Goal: Task Accomplishment & Management: Use online tool/utility

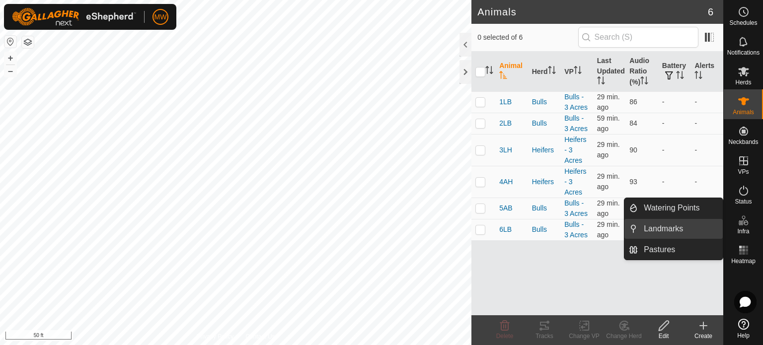
click at [656, 224] on link "Landmarks" at bounding box center [679, 229] width 85 height 20
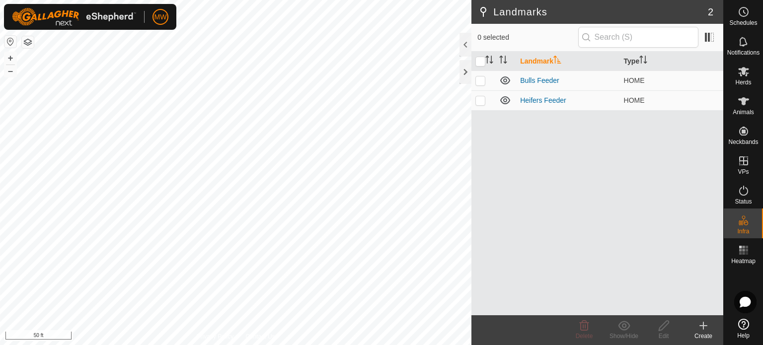
click at [699, 333] on div "Create" at bounding box center [703, 336] width 40 height 9
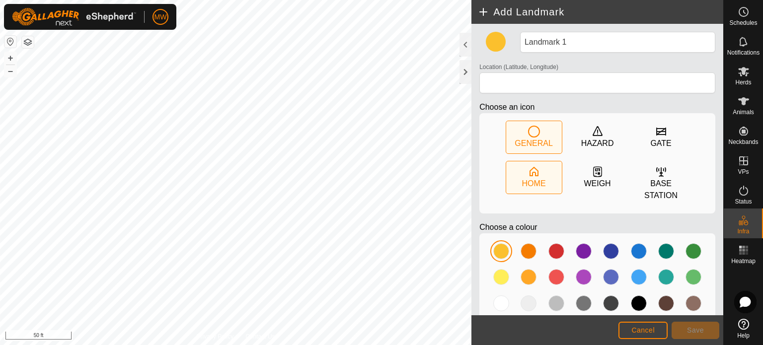
click at [528, 169] on icon at bounding box center [534, 172] width 12 height 12
click at [631, 252] on div at bounding box center [639, 251] width 16 height 16
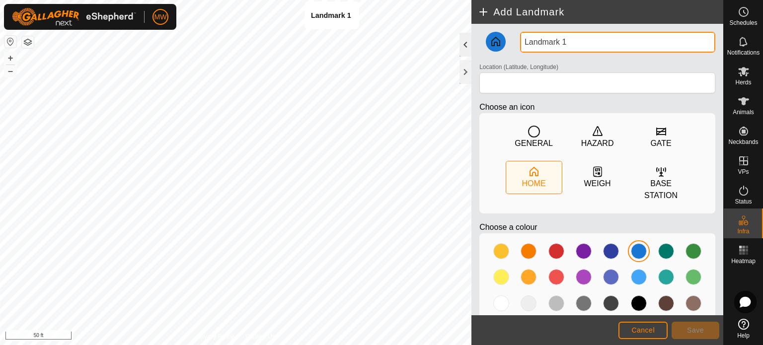
click at [332, 39] on div "Privacy Policy Contact Us Landmark 1 + – ⇧ i 50 ft Add Landmark Landmark 1 Loca…" at bounding box center [361, 172] width 723 height 345
type input "Bulls Feeder"
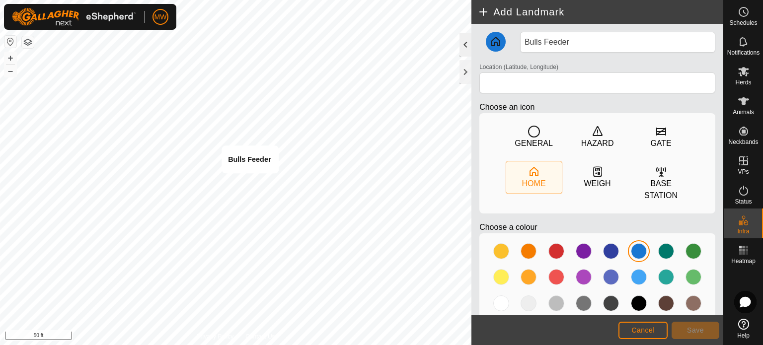
type input "43.462571, -80.789203"
click at [692, 327] on span "Save" at bounding box center [695, 330] width 17 height 8
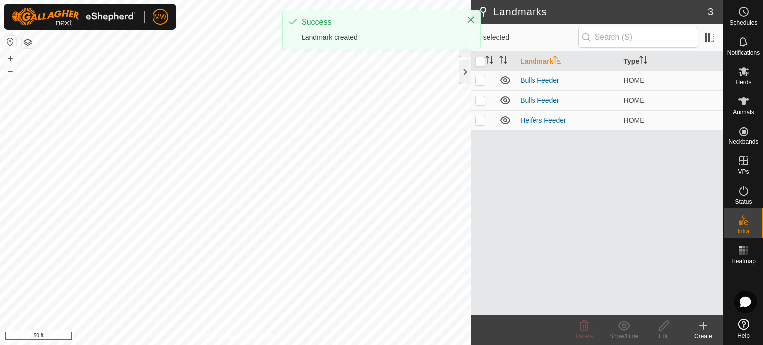
click at [705, 331] on icon at bounding box center [703, 326] width 12 height 12
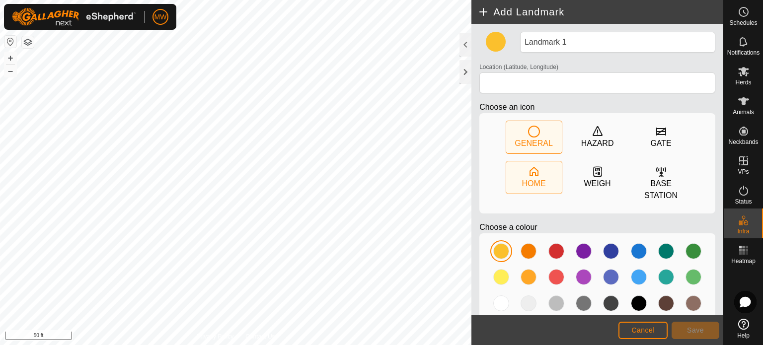
click at [534, 186] on div "HOME" at bounding box center [534, 184] width 24 height 12
click at [556, 278] on div at bounding box center [556, 277] width 16 height 16
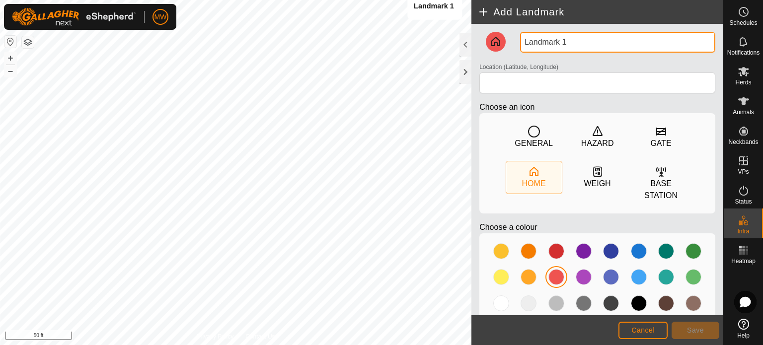
click at [434, 29] on div "Privacy Policy Contact Us Landmark 1 + – ⇧ i 50 ft Add Landmark Landmark 1 Loca…" at bounding box center [361, 172] width 723 height 345
type input "L"
type input "Heifers Feeder"
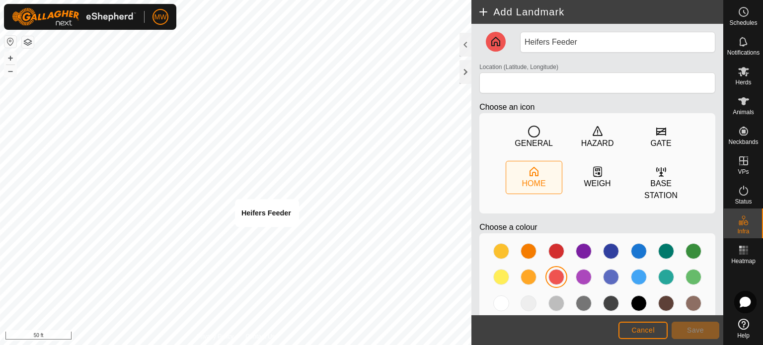
type input "43.462460, -80.789156"
click at [686, 329] on button "Save" at bounding box center [695, 330] width 48 height 17
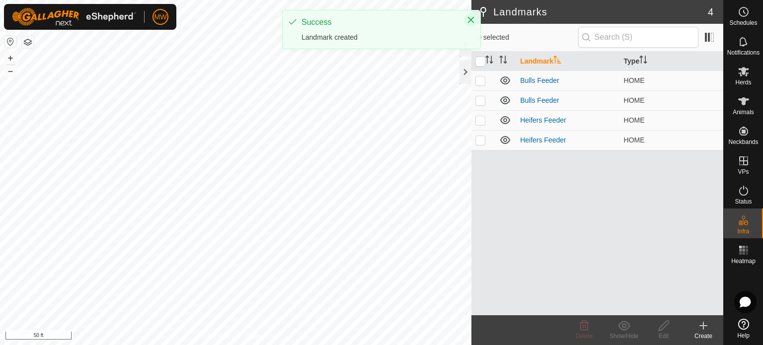
drag, startPoint x: 471, startPoint y: 19, endPoint x: 468, endPoint y: 23, distance: 5.3
click at [471, 19] on icon "Close" at bounding box center [471, 20] width 6 height 6
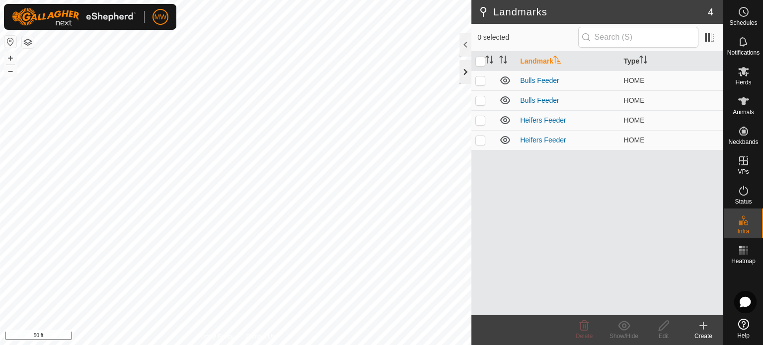
click at [469, 71] on div at bounding box center [465, 72] width 12 height 24
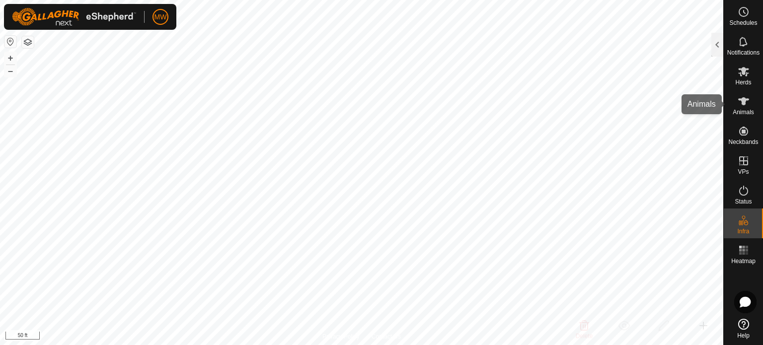
click at [750, 105] on es-animals-svg-icon at bounding box center [743, 101] width 18 height 16
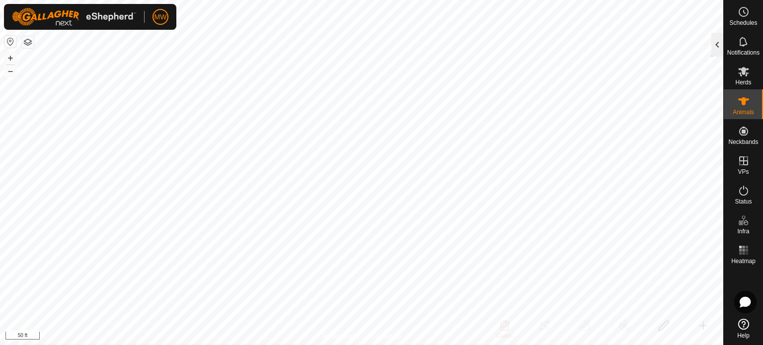
click at [713, 46] on div at bounding box center [717, 45] width 12 height 24
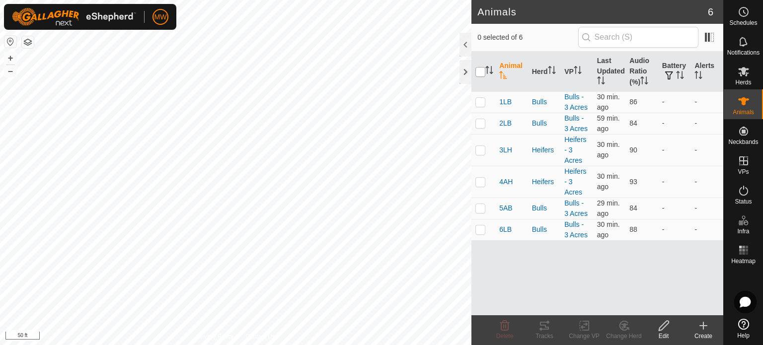
click at [481, 69] on input "checkbox" at bounding box center [480, 72] width 10 height 10
checkbox input "true"
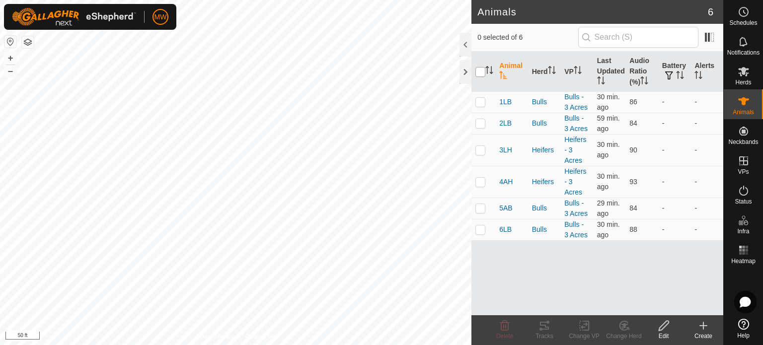
checkbox input "true"
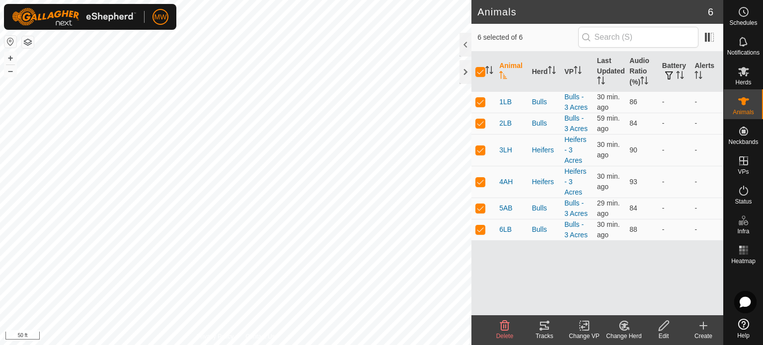
click at [546, 325] on icon at bounding box center [544, 326] width 12 height 12
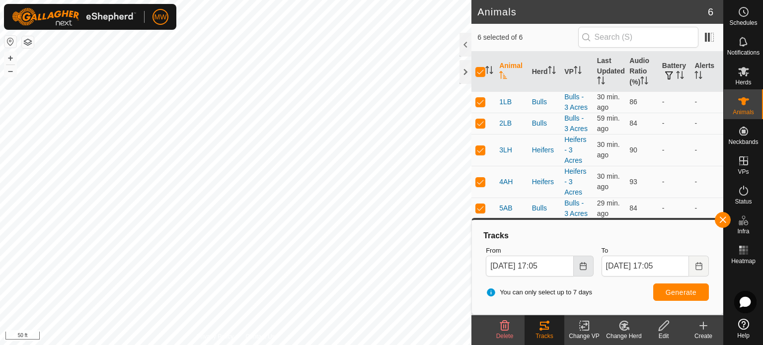
click at [584, 264] on icon "Choose Date" at bounding box center [583, 266] width 8 height 8
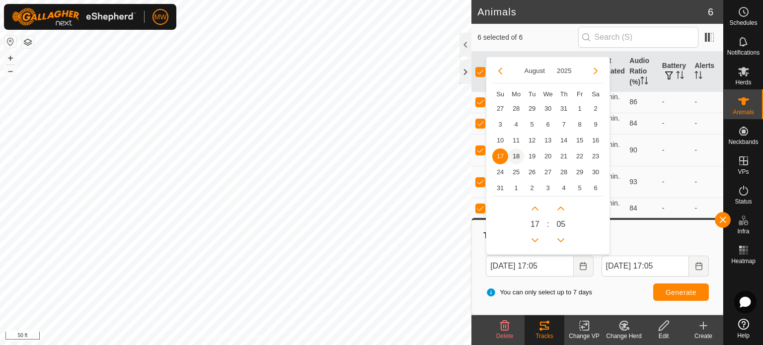
click at [513, 152] on span "18" at bounding box center [516, 156] width 16 height 16
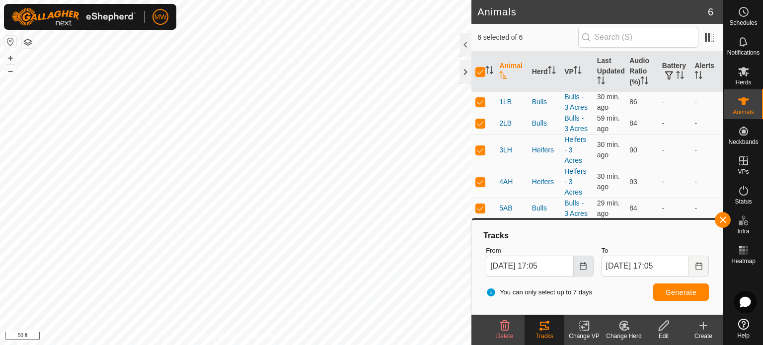
click at [585, 272] on button "Choose Date" at bounding box center [583, 266] width 20 height 21
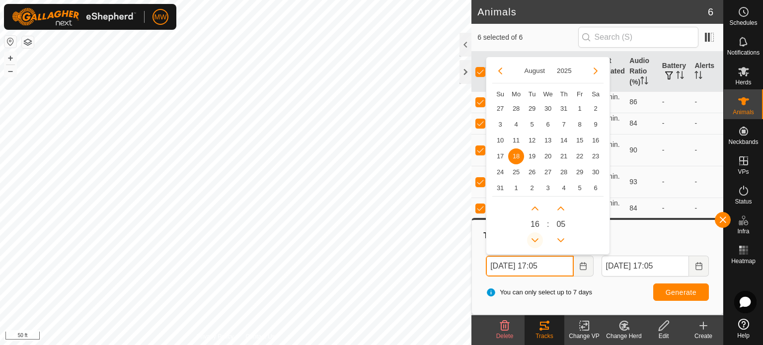
click at [538, 242] on button "Previous Hour" at bounding box center [535, 240] width 16 height 16
click at [539, 243] on span "Previous Hour" at bounding box center [539, 243] width 0 height 0
click at [538, 242] on button "Previous Hour" at bounding box center [535, 240] width 16 height 16
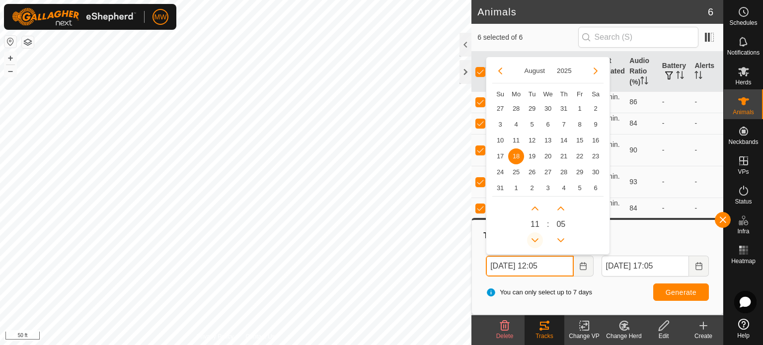
click at [538, 242] on button "Previous Hour" at bounding box center [535, 240] width 16 height 16
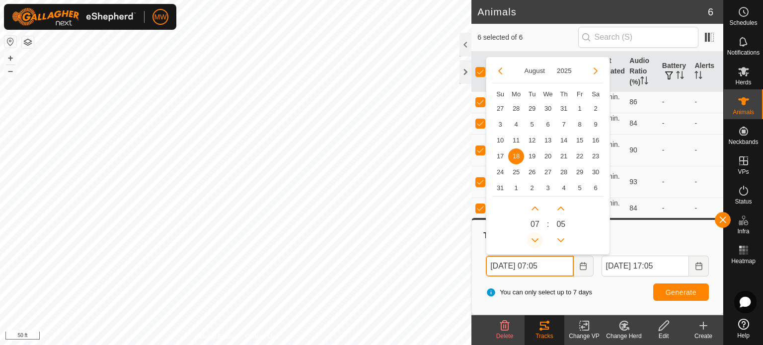
click at [538, 242] on button "Previous Hour" at bounding box center [535, 240] width 16 height 16
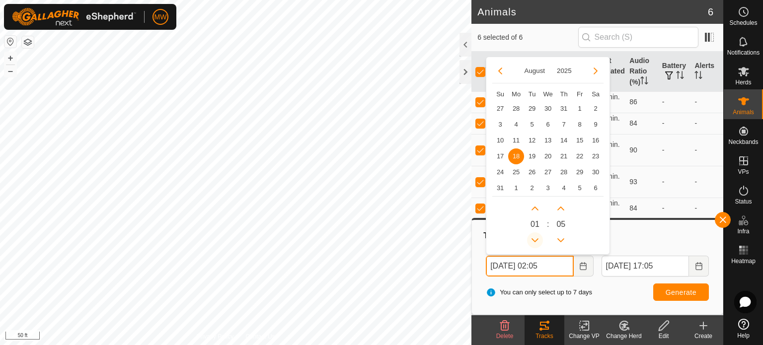
click at [538, 242] on button "Previous Hour" at bounding box center [535, 240] width 16 height 16
type input "[DATE] 00:05"
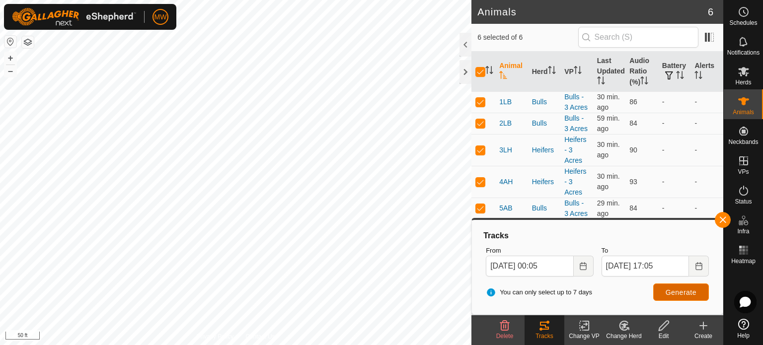
click at [671, 297] on button "Generate" at bounding box center [681, 291] width 56 height 17
